Goal: Task Accomplishment & Management: Manage account settings

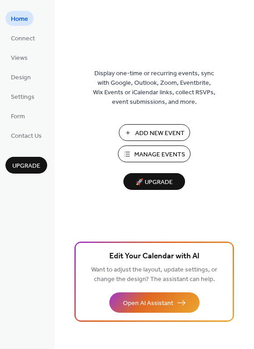
click at [160, 158] on span "Manage Events" at bounding box center [159, 155] width 51 height 10
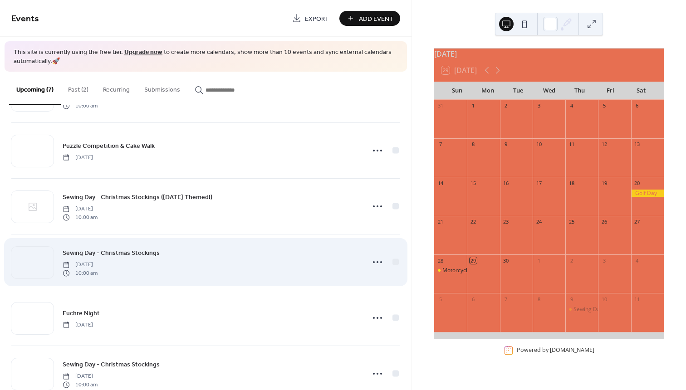
scroll to position [55, 0]
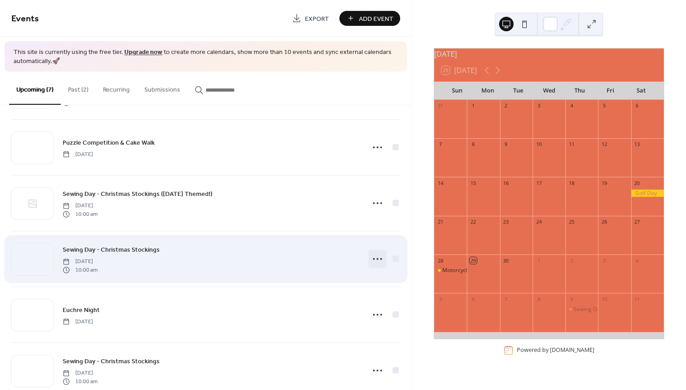
click at [375, 257] on icon at bounding box center [377, 259] width 15 height 15
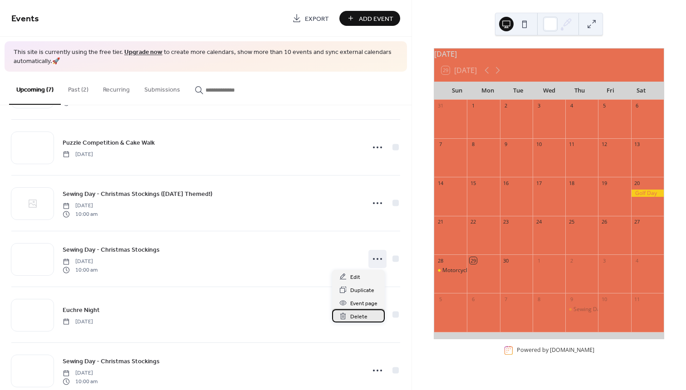
click at [362, 318] on span "Delete" at bounding box center [358, 317] width 17 height 10
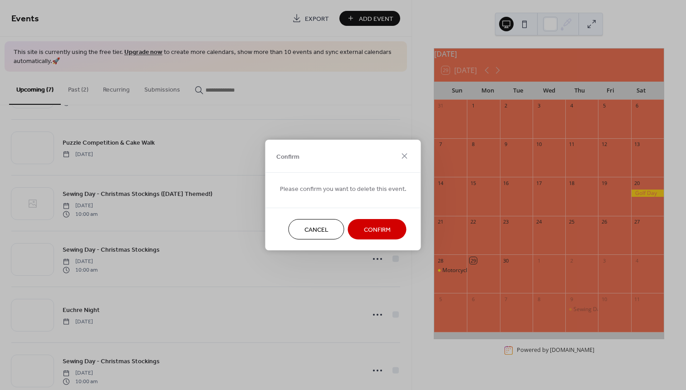
click at [383, 232] on span "Confirm" at bounding box center [377, 230] width 27 height 10
